Goal: Task Accomplishment & Management: Use online tool/utility

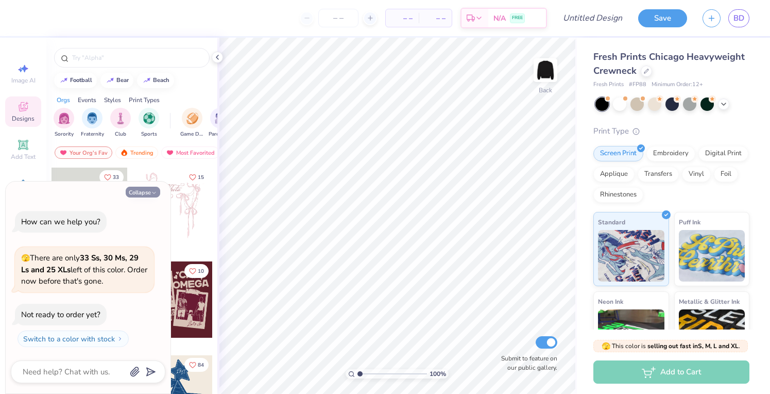
click at [154, 193] on icon "button" at bounding box center [154, 193] width 6 height 6
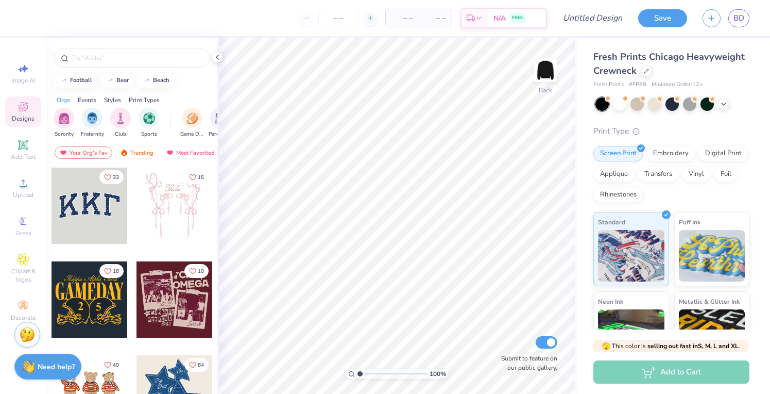
type textarea "x"
click at [18, 189] on icon at bounding box center [23, 183] width 12 height 12
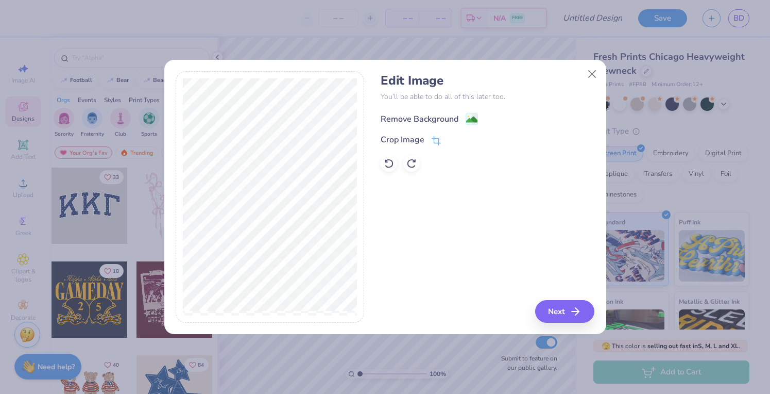
click at [465, 121] on div "Remove Background" at bounding box center [429, 118] width 97 height 13
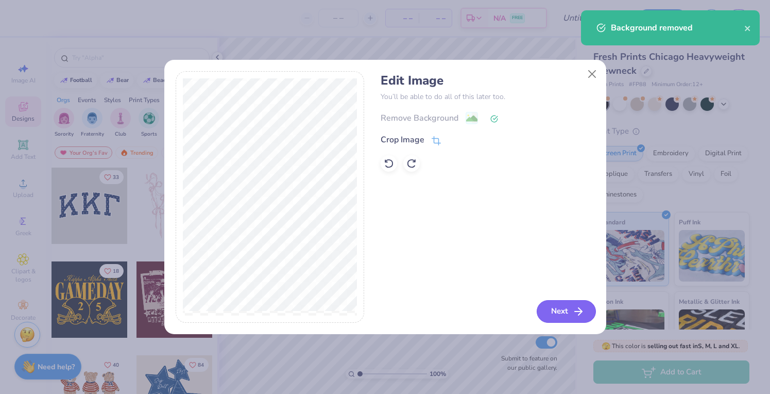
click at [567, 317] on button "Next" at bounding box center [566, 311] width 59 height 23
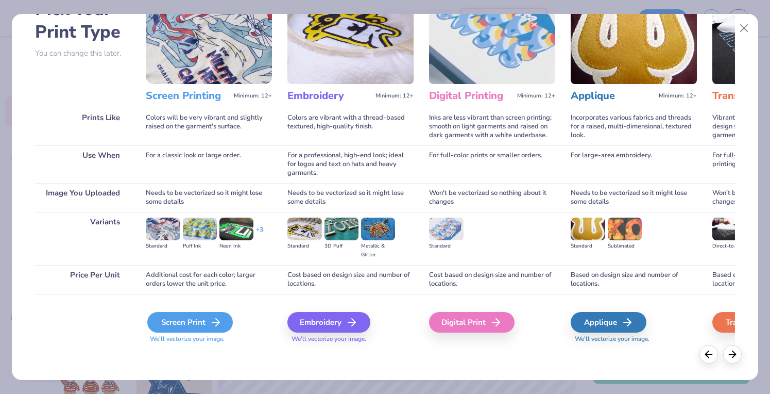
scroll to position [69, 0]
click at [188, 322] on div "Screen Print" at bounding box center [190, 322] width 86 height 21
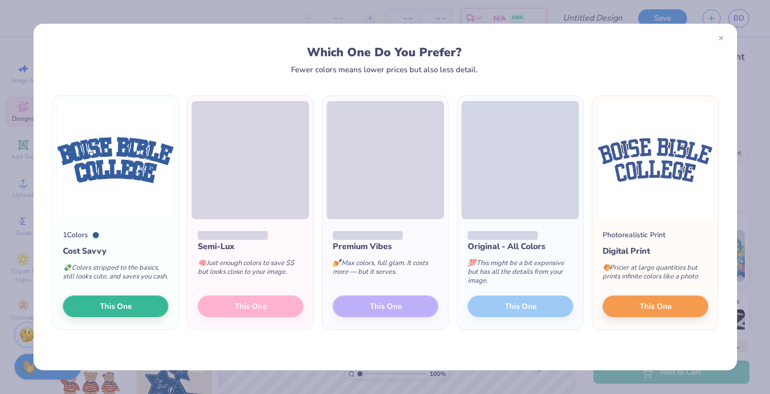
click at [134, 305] on button "This One" at bounding box center [116, 306] width 106 height 22
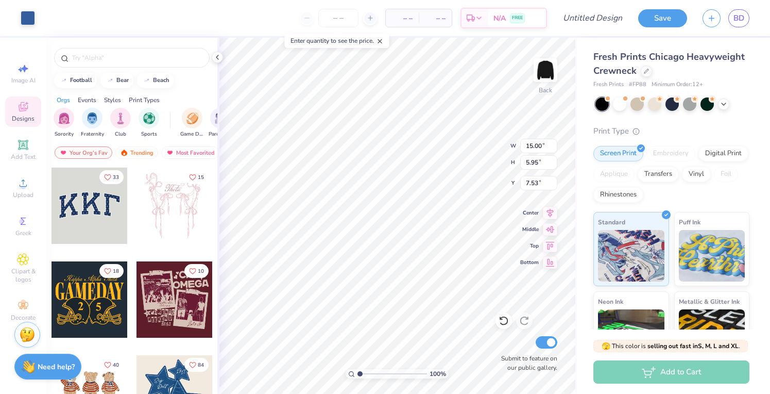
type input "5.33"
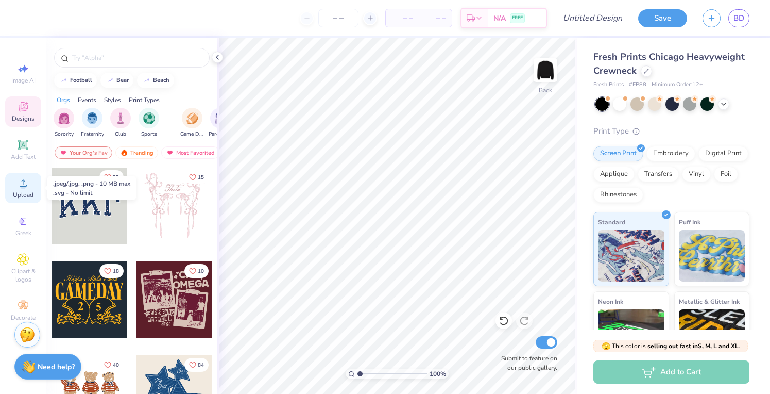
click at [19, 182] on icon at bounding box center [23, 183] width 12 height 12
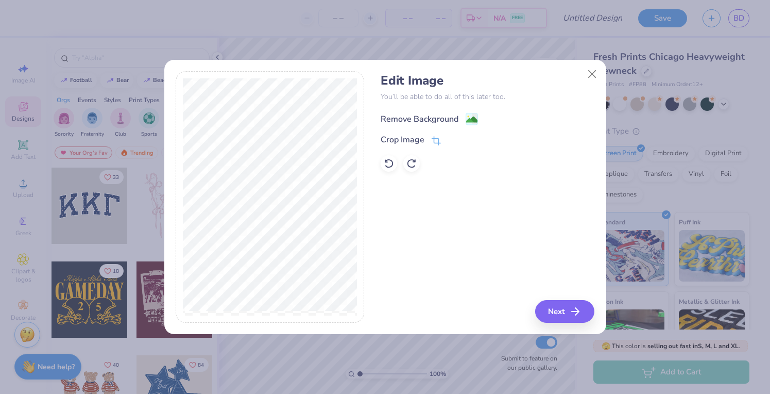
click at [447, 115] on div "Remove Background" at bounding box center [420, 119] width 78 height 12
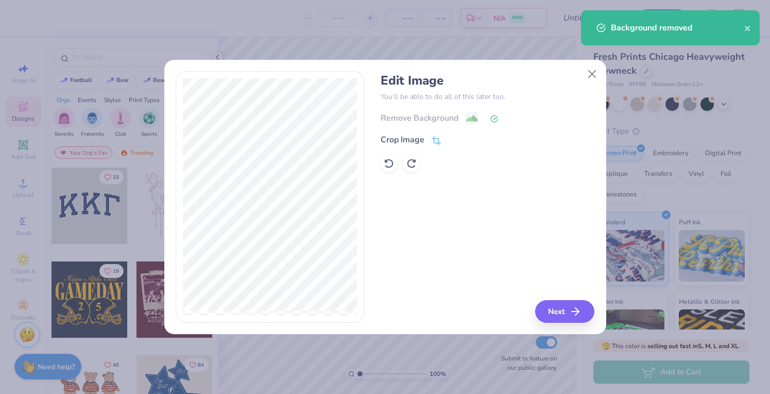
click at [477, 118] on div "Remove Background" at bounding box center [488, 117] width 214 height 13
click at [495, 120] on icon at bounding box center [494, 119] width 8 height 8
click at [593, 75] on button "Close" at bounding box center [592, 74] width 20 height 20
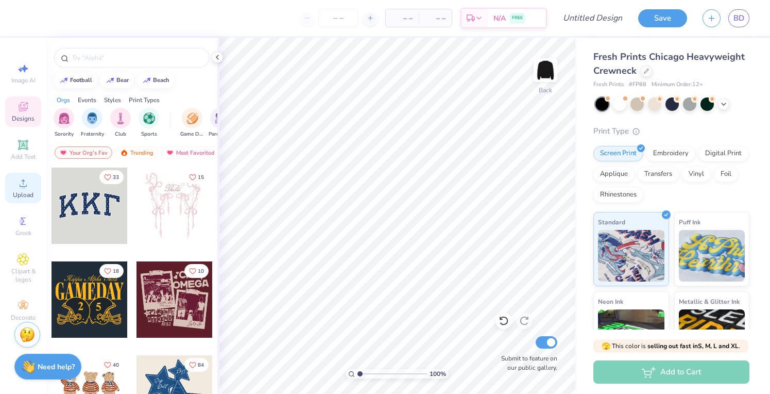
click at [20, 180] on icon at bounding box center [23, 183] width 12 height 12
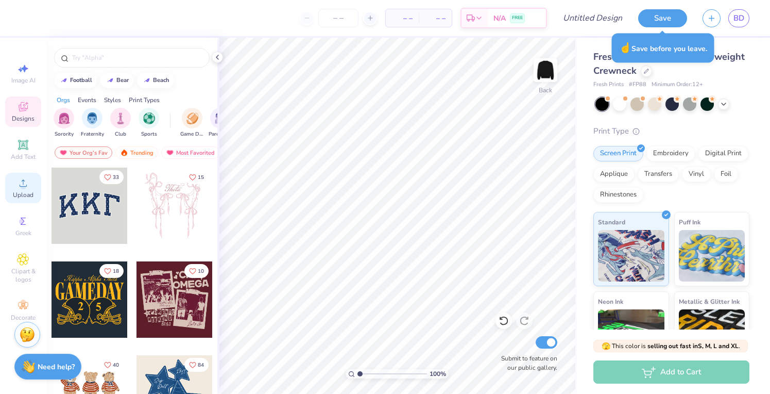
click at [22, 194] on span "Upload" at bounding box center [23, 195] width 21 height 8
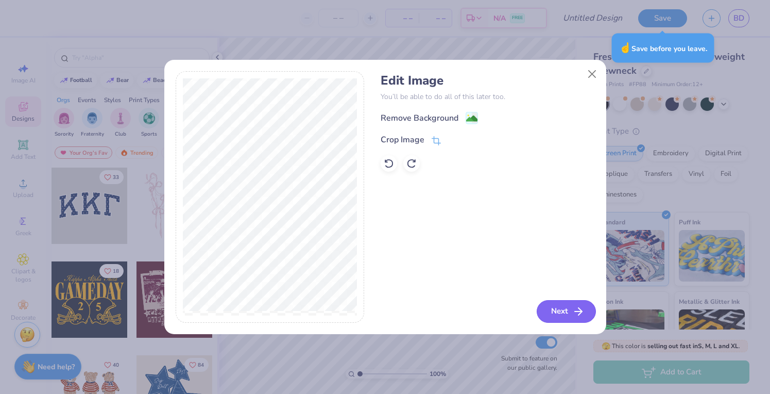
click at [547, 311] on button "Next" at bounding box center [566, 311] width 59 height 23
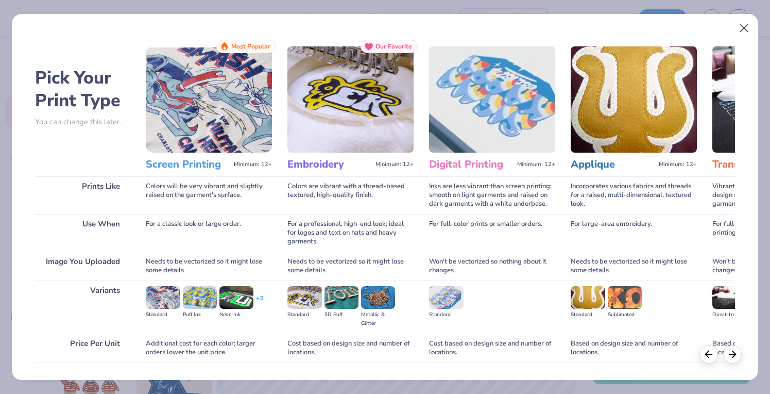
click at [742, 33] on button "Close" at bounding box center [744, 29] width 20 height 20
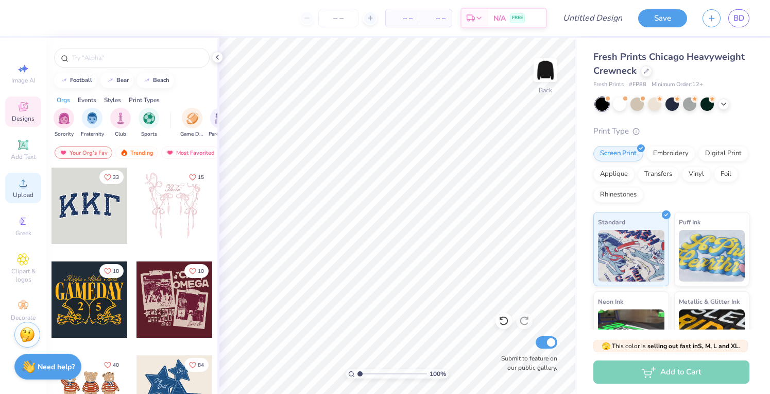
click at [21, 186] on icon at bounding box center [23, 182] width 7 height 7
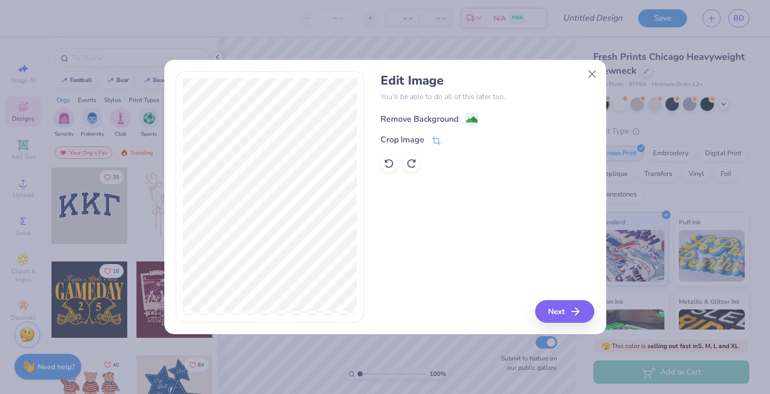
click at [456, 117] on div "Remove Background" at bounding box center [420, 119] width 78 height 12
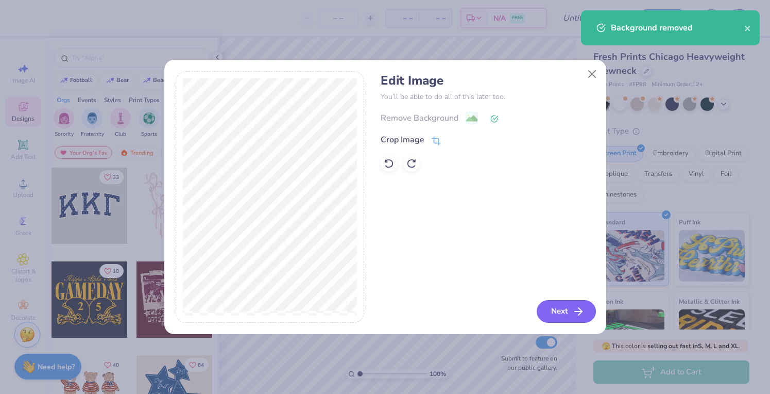
click at [564, 314] on button "Next" at bounding box center [566, 311] width 59 height 23
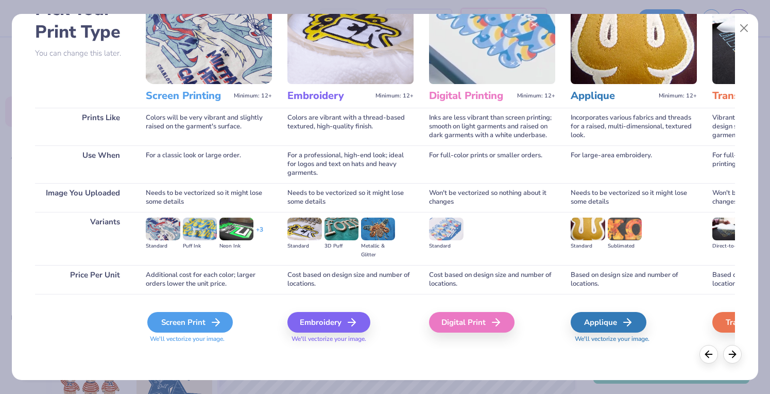
click at [198, 321] on div "Screen Print" at bounding box center [190, 322] width 86 height 21
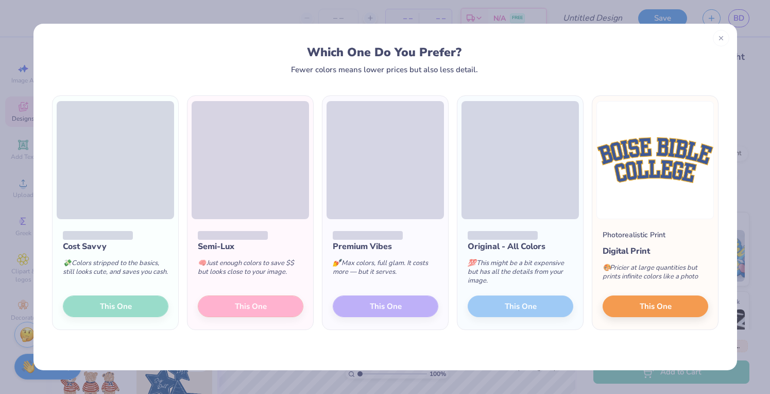
click at [114, 305] on div "Cost Savvy 💸 Colors stripped to the basics, still looks cute, and saves you cas…" at bounding box center [116, 274] width 126 height 110
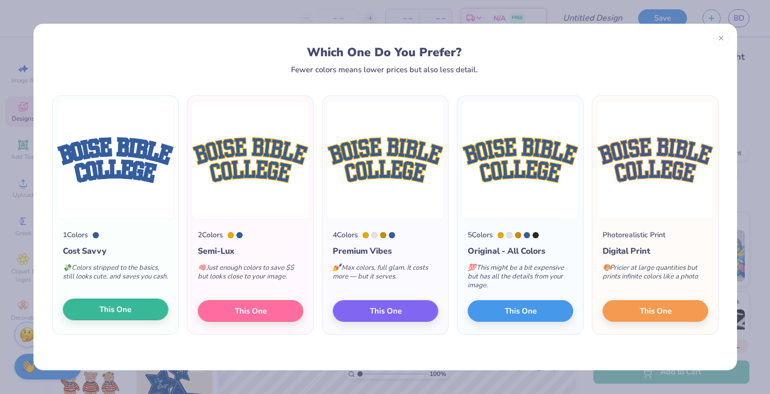
click at [110, 313] on span "This One" at bounding box center [115, 309] width 32 height 12
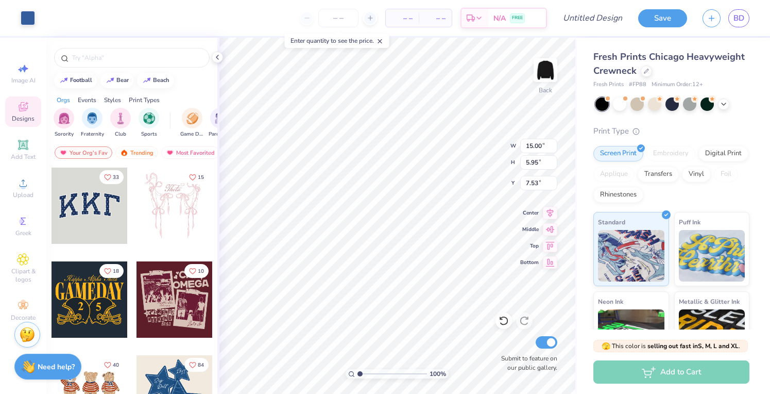
type input "3.00"
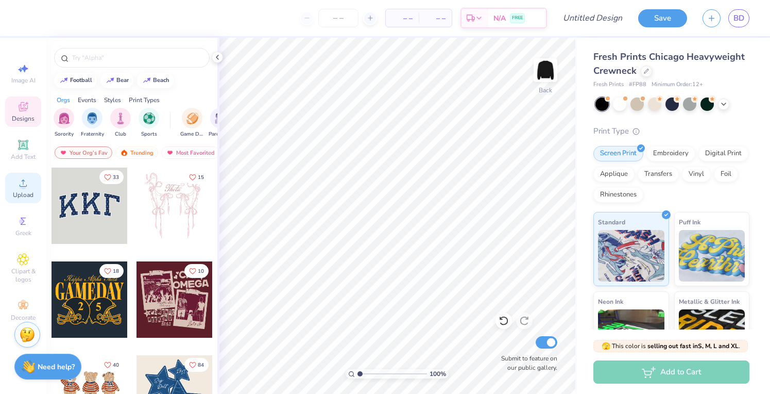
click at [28, 182] on icon at bounding box center [23, 183] width 12 height 12
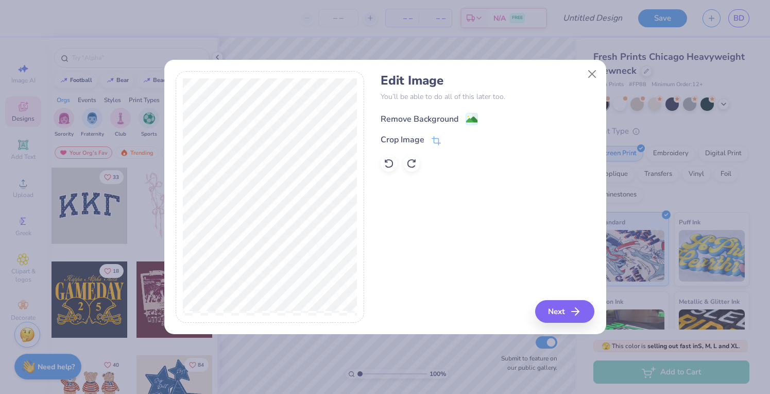
click at [463, 114] on div "Remove Background" at bounding box center [429, 118] width 97 height 13
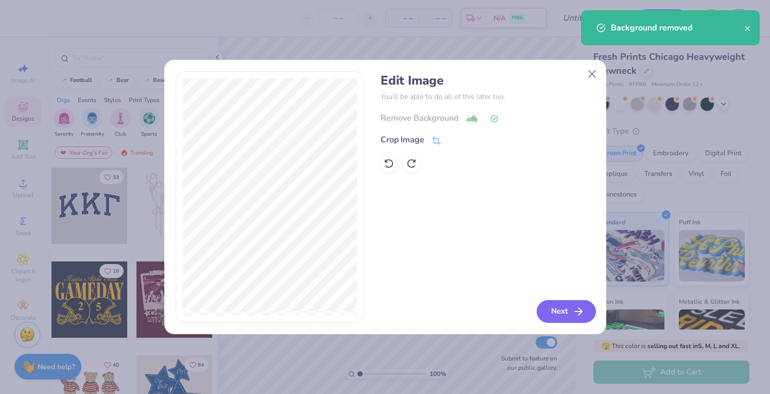
click at [548, 312] on button "Next" at bounding box center [566, 311] width 59 height 23
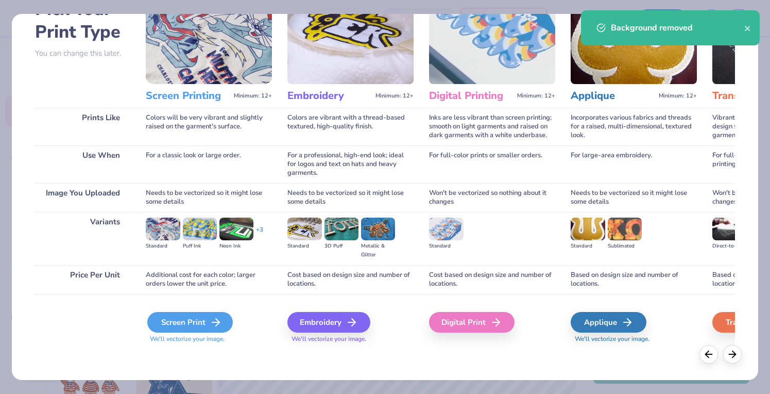
click at [196, 322] on div "Screen Print" at bounding box center [190, 322] width 86 height 21
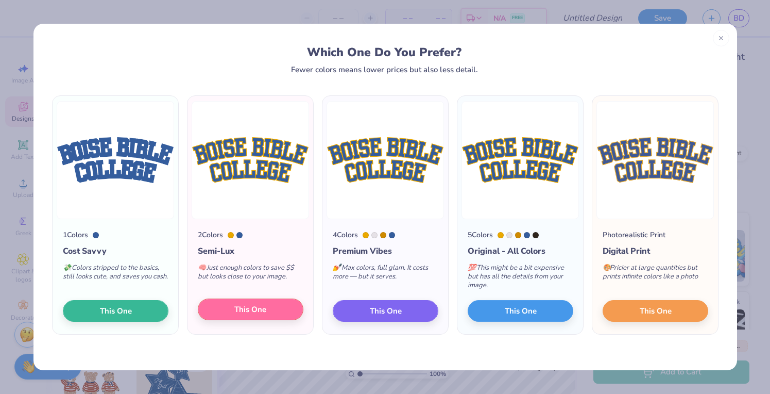
click at [259, 303] on span "This One" at bounding box center [250, 309] width 32 height 12
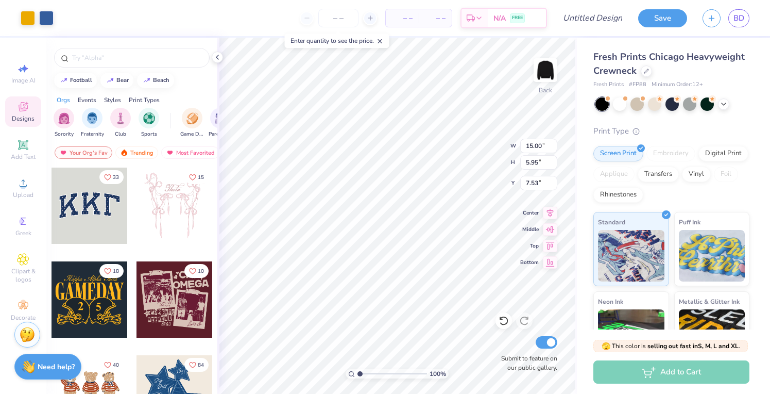
type input "1.81"
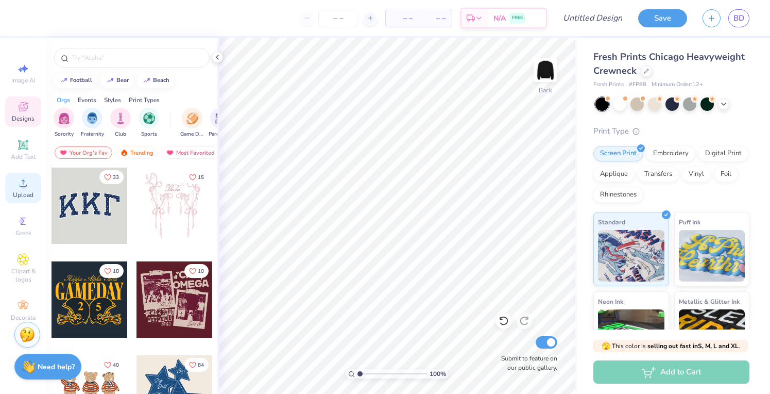
click at [27, 184] on icon at bounding box center [23, 183] width 12 height 12
click at [23, 190] on div "Upload" at bounding box center [23, 188] width 36 height 30
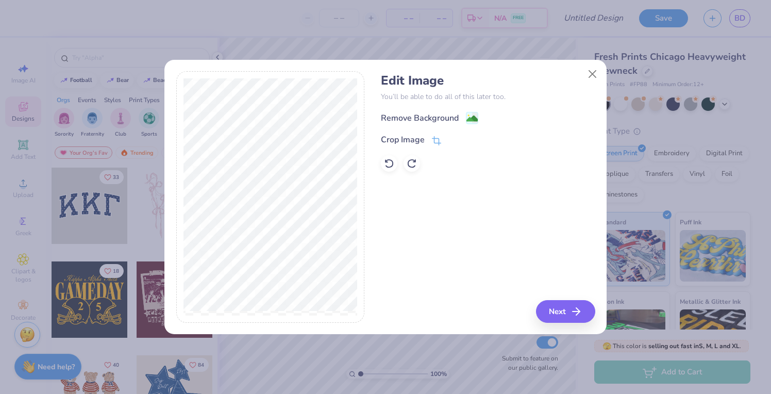
click at [449, 112] on div "Remove Background" at bounding box center [488, 117] width 214 height 13
click at [453, 117] on div "Remove Background" at bounding box center [420, 119] width 78 height 12
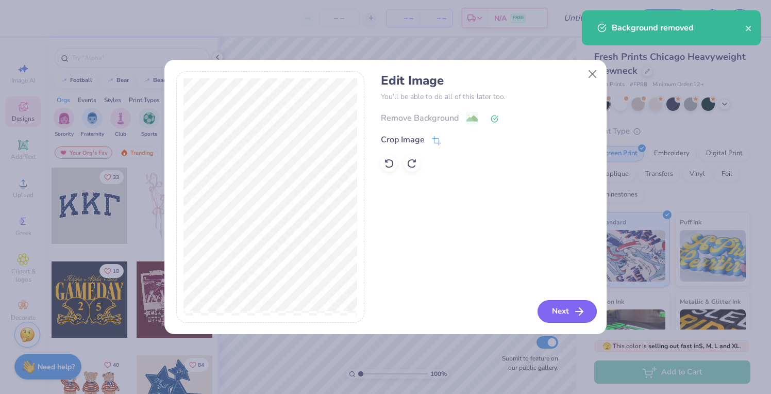
click at [551, 304] on button "Next" at bounding box center [566, 311] width 59 height 23
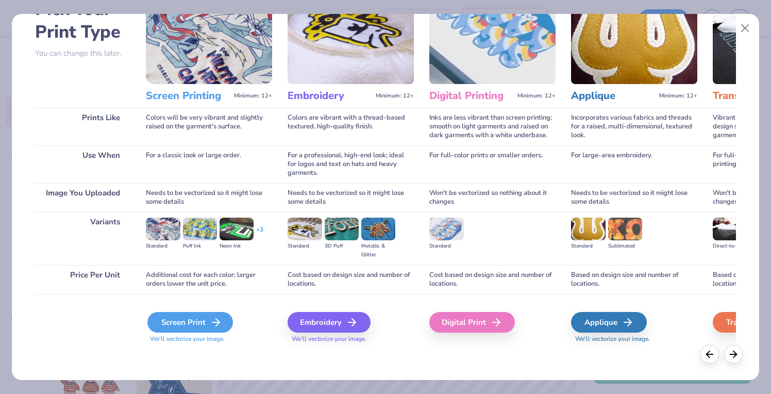
click at [206, 321] on div "Screen Print" at bounding box center [190, 322] width 86 height 21
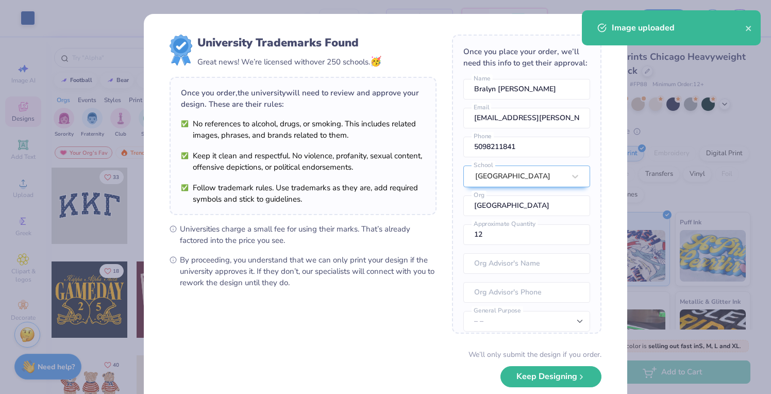
click at [350, 195] on div "University Trademarks Found Great news! We’re licensed with over 250 schools. 🥳…" at bounding box center [302, 161] width 267 height 253
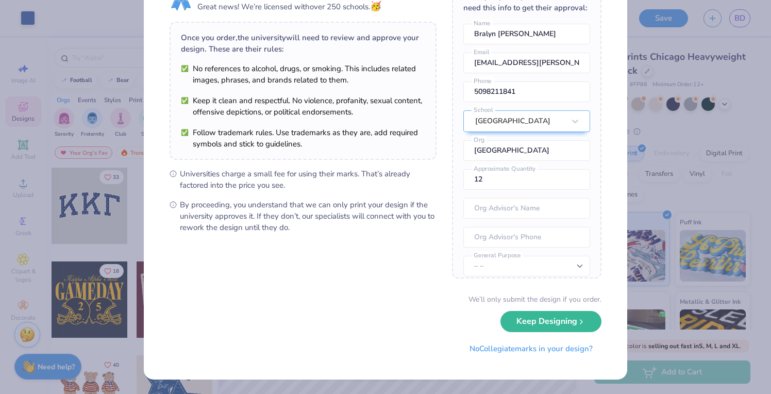
scroll to position [55, 0]
click at [518, 323] on button "Keep Designing" at bounding box center [550, 319] width 101 height 21
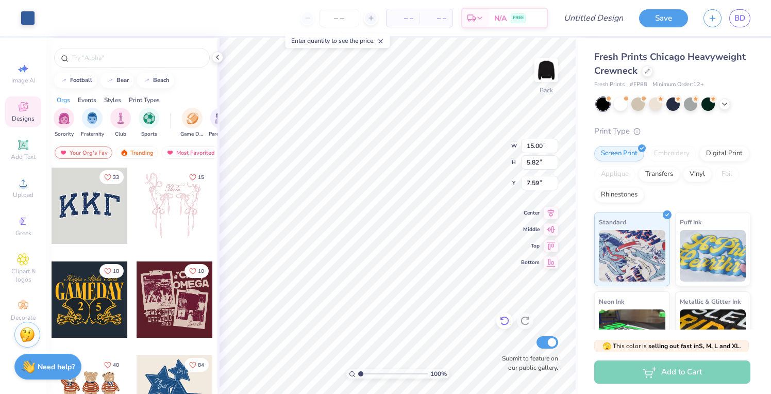
type input "0.50"
type input "3.00"
click at [550, 210] on icon at bounding box center [551, 211] width 7 height 9
click at [550, 229] on icon at bounding box center [551, 228] width 9 height 7
click at [551, 246] on icon at bounding box center [550, 244] width 14 height 12
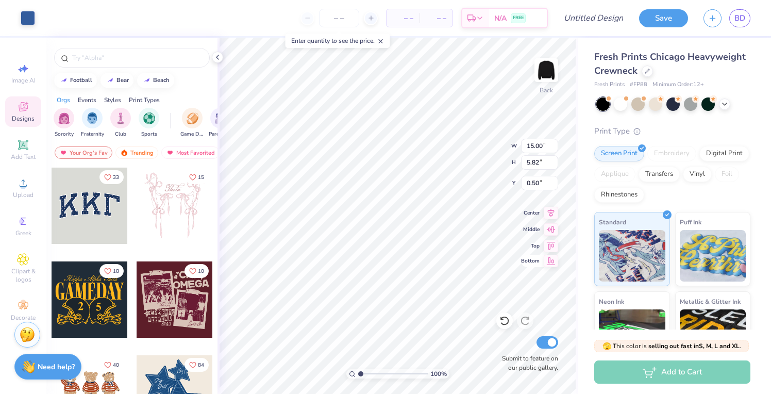
click at [550, 258] on icon at bounding box center [551, 261] width 9 height 8
click at [550, 210] on icon at bounding box center [550, 211] width 14 height 12
type input "3.00"
click at [551, 215] on icon at bounding box center [551, 211] width 7 height 9
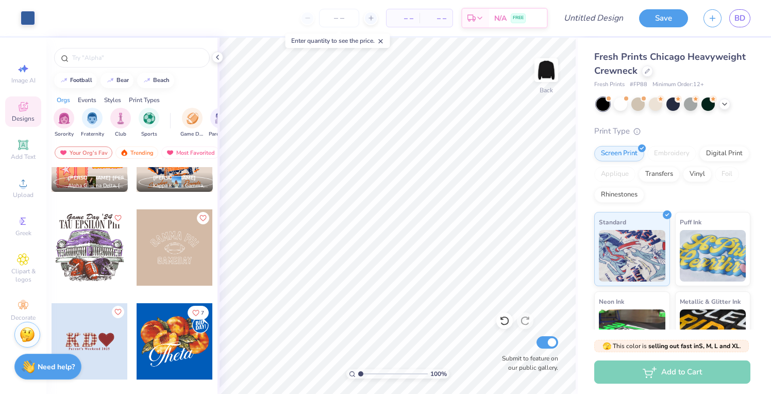
scroll to position [1194, 0]
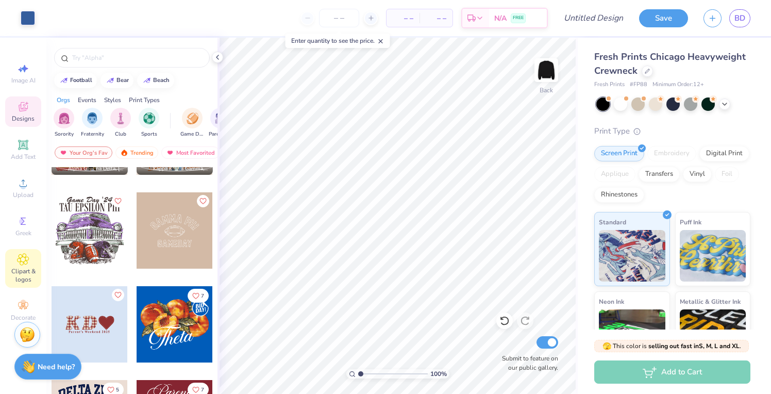
click at [29, 258] on icon at bounding box center [23, 259] width 12 height 12
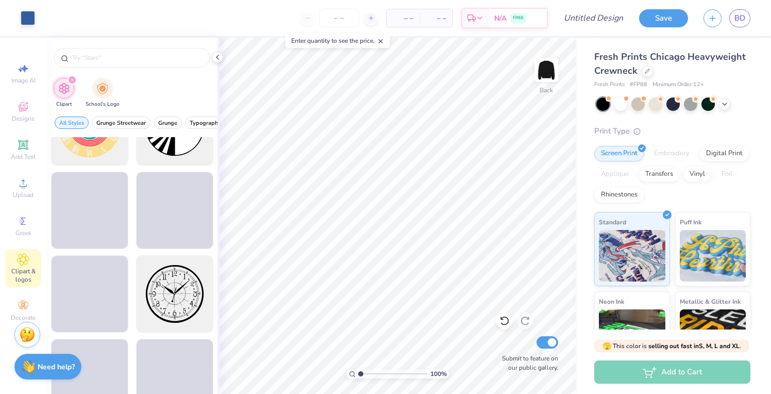
scroll to position [385, 0]
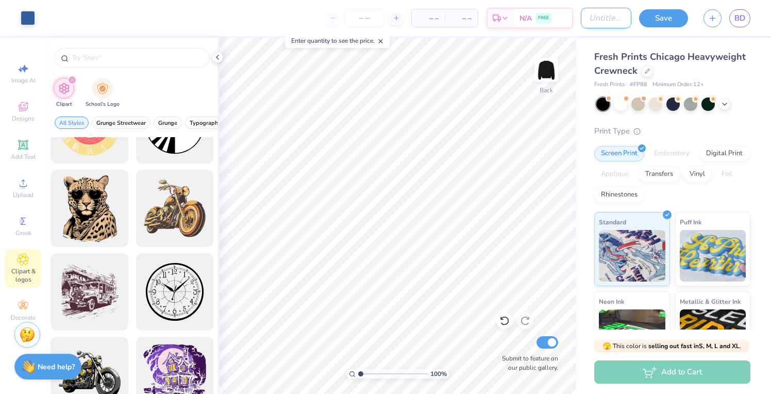
click at [614, 19] on input "Design Title" at bounding box center [606, 18] width 50 height 21
type input "Crewneck BBC Blue"
click at [669, 22] on button "Save" at bounding box center [663, 17] width 49 height 18
click at [506, 23] on icon at bounding box center [505, 19] width 8 height 8
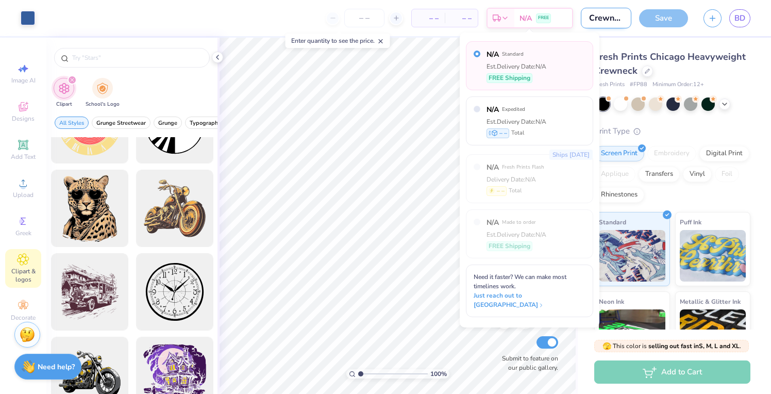
click at [609, 22] on input "Crewneck BBC Blue" at bounding box center [606, 18] width 50 height 21
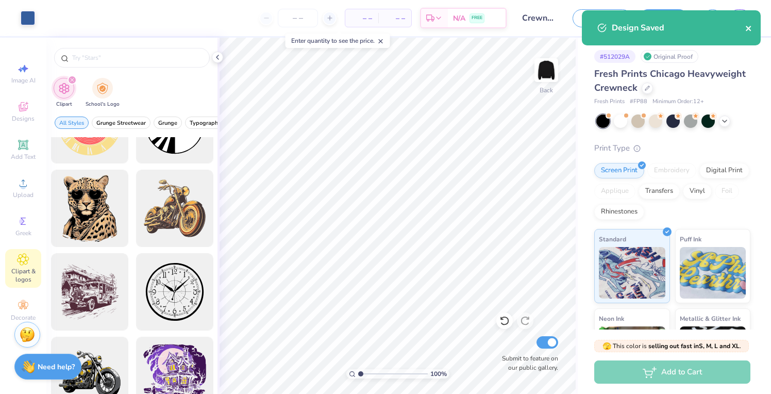
click at [749, 27] on icon "close" at bounding box center [747, 28] width 5 height 5
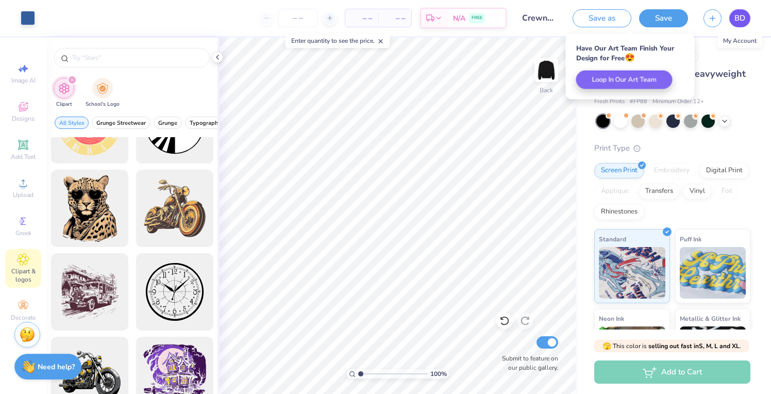
click at [736, 19] on span "BD" at bounding box center [739, 18] width 11 height 12
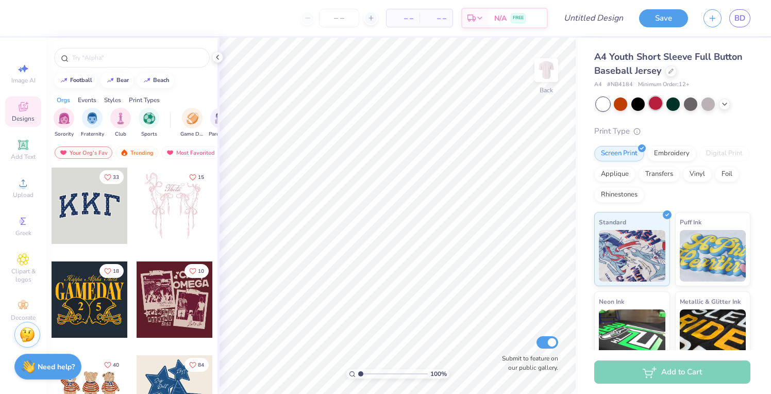
click at [649, 105] on div at bounding box center [655, 102] width 13 height 13
click at [731, 106] on div at bounding box center [673, 103] width 154 height 13
click at [726, 106] on icon at bounding box center [724, 103] width 8 height 8
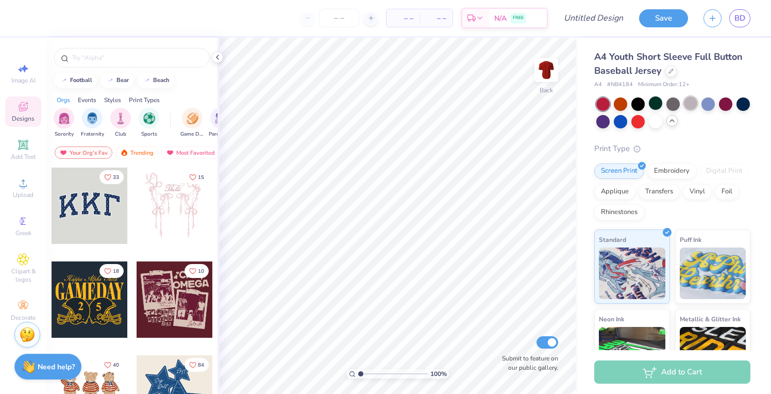
click at [693, 107] on div at bounding box center [690, 102] width 13 height 13
click at [662, 121] on div at bounding box center [655, 120] width 13 height 13
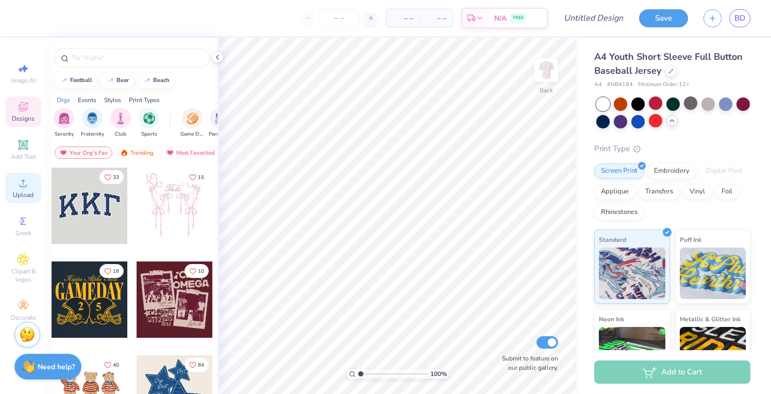
click at [13, 183] on div "Upload" at bounding box center [23, 188] width 36 height 30
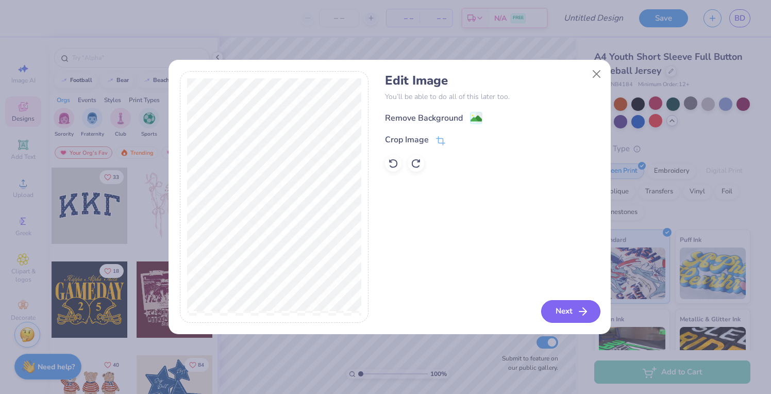
click at [567, 311] on button "Next" at bounding box center [570, 311] width 59 height 23
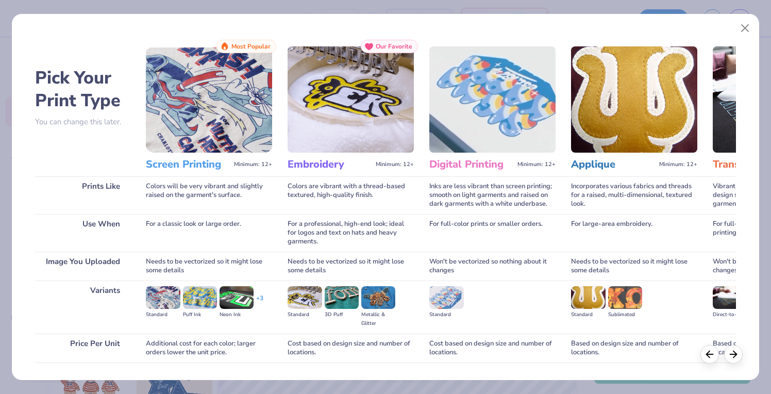
scroll to position [69, 0]
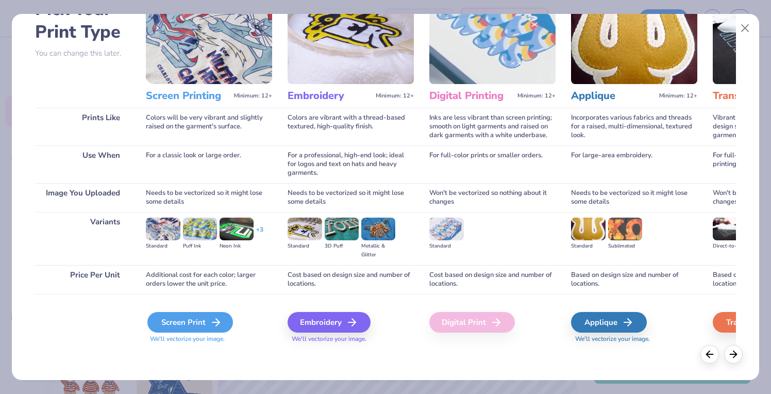
click at [207, 324] on div "Screen Print" at bounding box center [190, 322] width 86 height 21
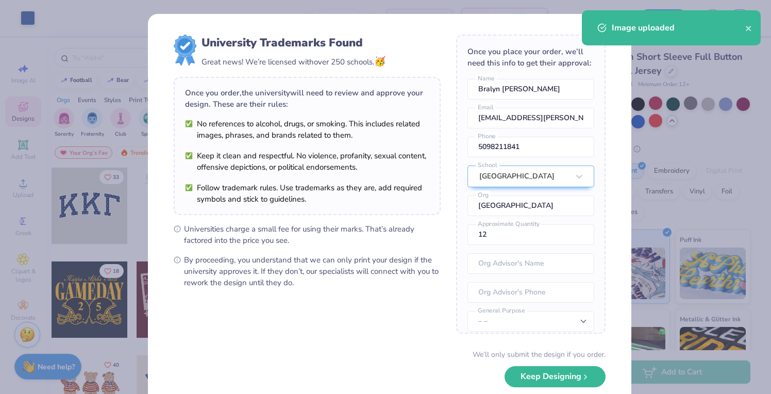
click at [431, 139] on body "Art colors – – Per Item – – Total Est. Delivery N/A FREE Design Title Save BD I…" at bounding box center [385, 197] width 771 height 394
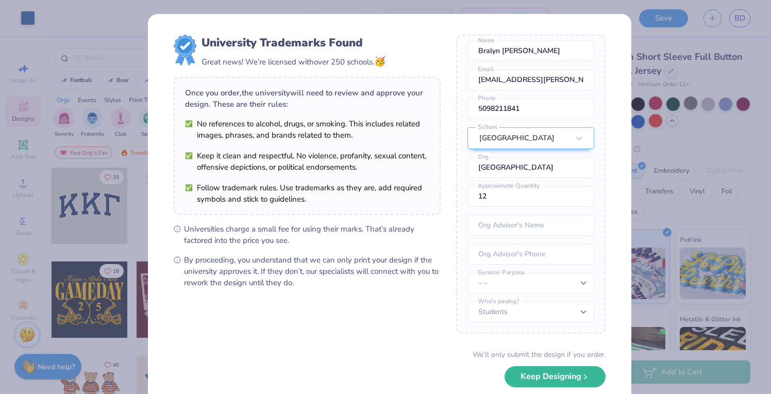
click at [523, 378] on button "Keep Designing" at bounding box center [554, 376] width 101 height 21
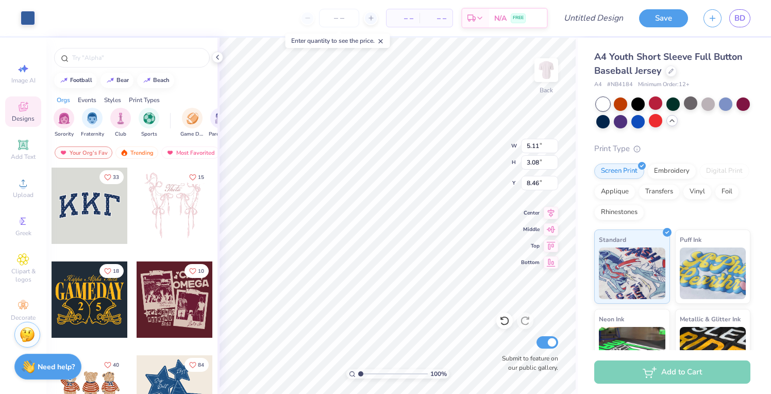
type input "0.50"
type input "3.94"
type input "2.37"
type input "0.63"
click at [543, 78] on img at bounding box center [545, 69] width 41 height 41
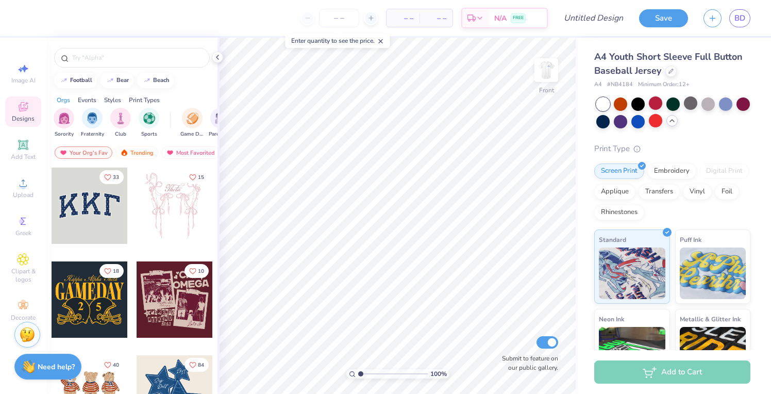
click at [543, 78] on img at bounding box center [546, 70] width 21 height 21
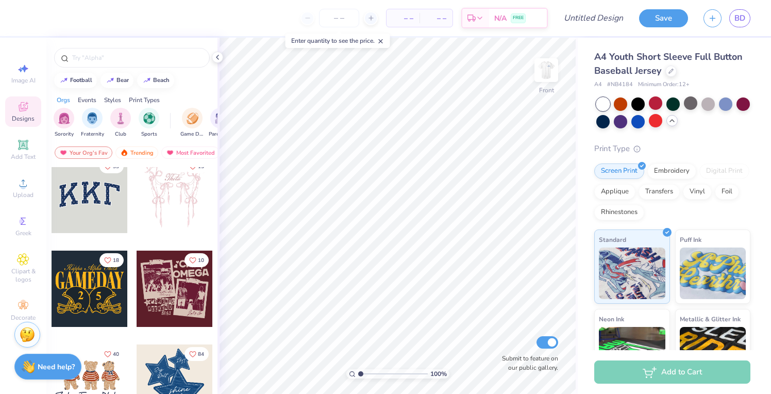
scroll to position [0, 0]
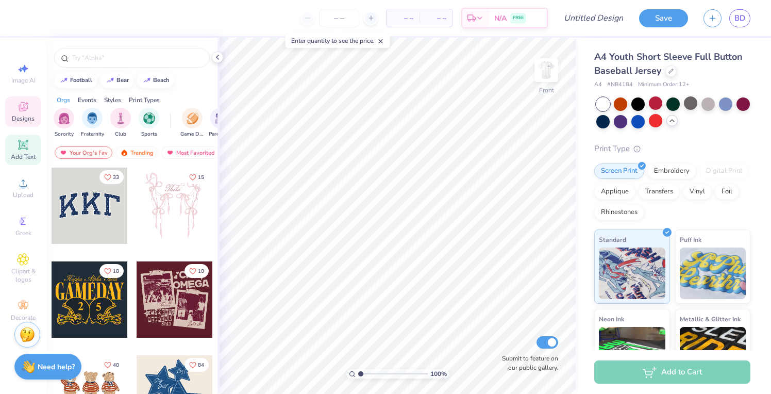
click at [19, 146] on icon at bounding box center [23, 145] width 12 height 12
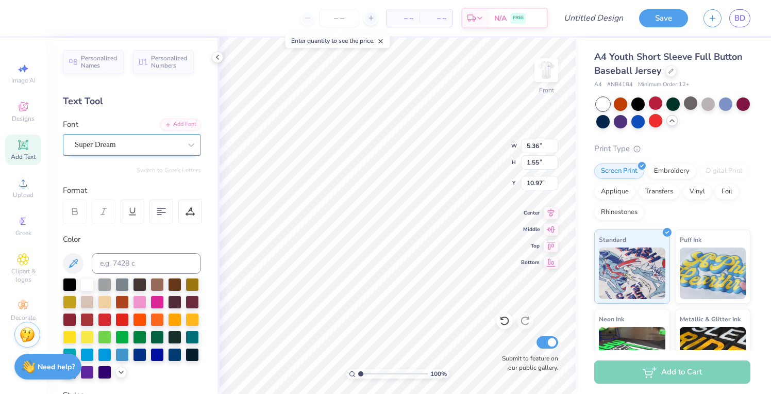
click at [114, 150] on div at bounding box center [128, 145] width 106 height 14
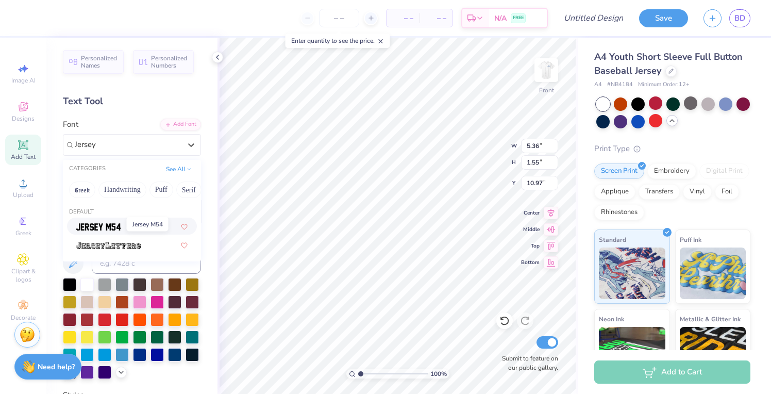
click at [111, 224] on span at bounding box center [98, 225] width 44 height 11
type input "Jersey"
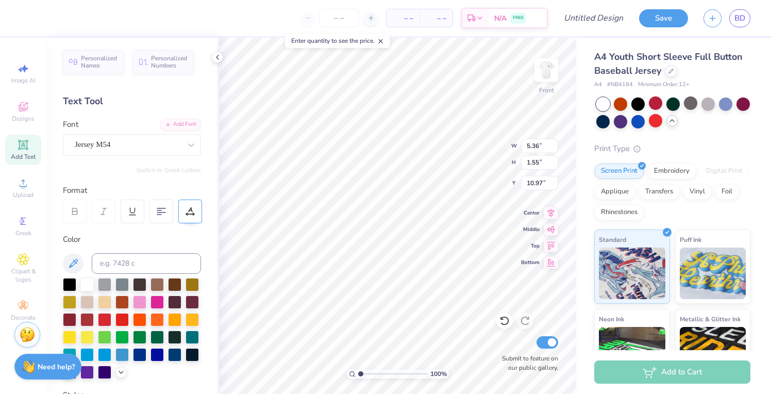
type input "4.23"
type input "1.70"
type input "10.90"
type textarea "G"
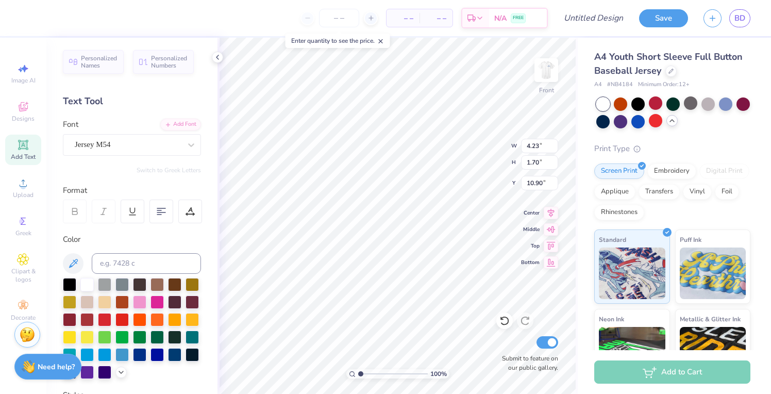
scroll to position [8, 2]
type textarea "Lions"
type input "2.15"
type input "7.77"
type input "2.86"
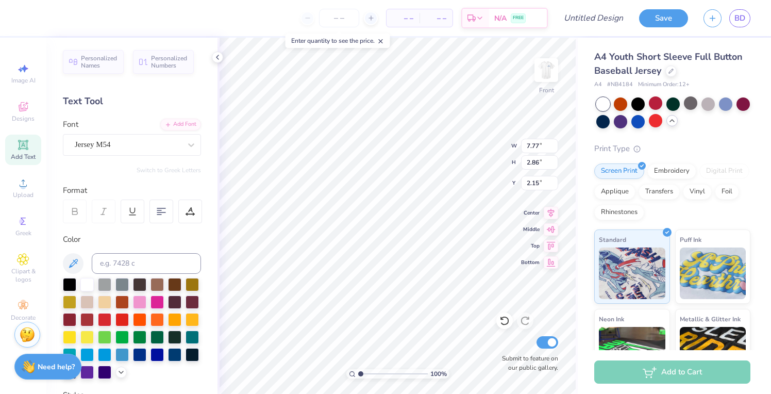
type input "1.57"
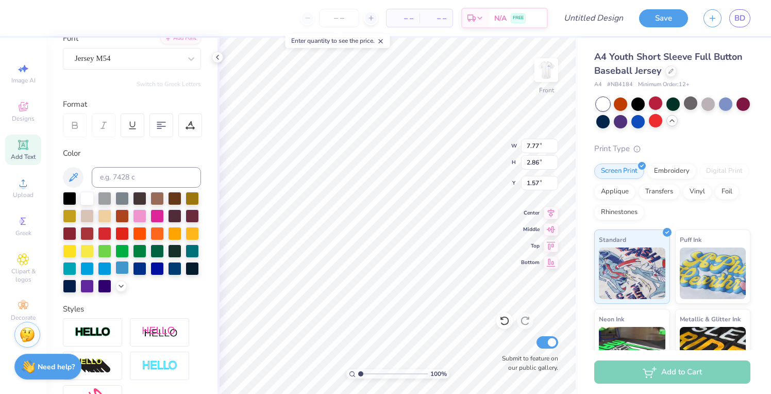
click at [115, 274] on div at bounding box center [121, 267] width 13 height 13
click at [133, 274] on div at bounding box center [139, 267] width 13 height 13
click at [541, 76] on img at bounding box center [545, 69] width 41 height 41
